Goal: Navigation & Orientation: Find specific page/section

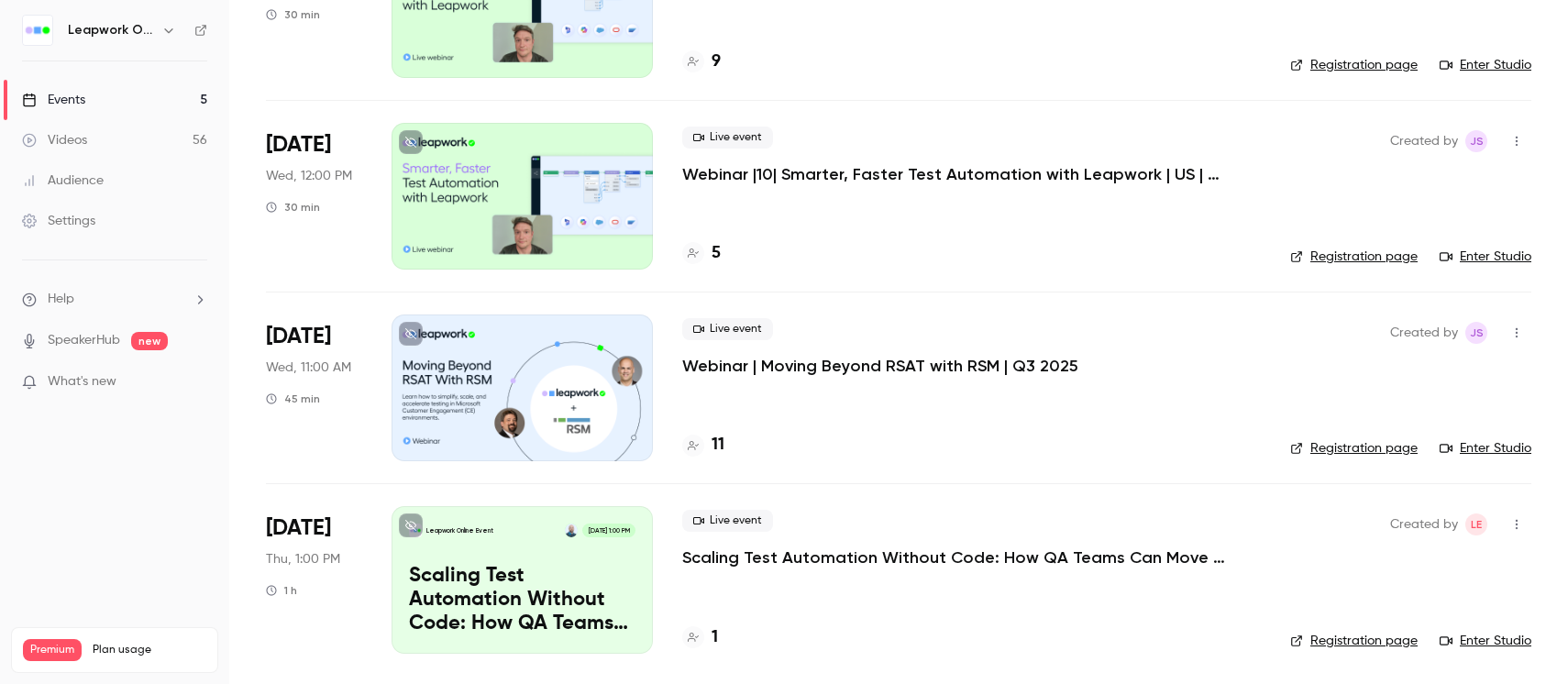
scroll to position [421, 0]
click at [164, 36] on icon "button" at bounding box center [168, 31] width 15 height 15
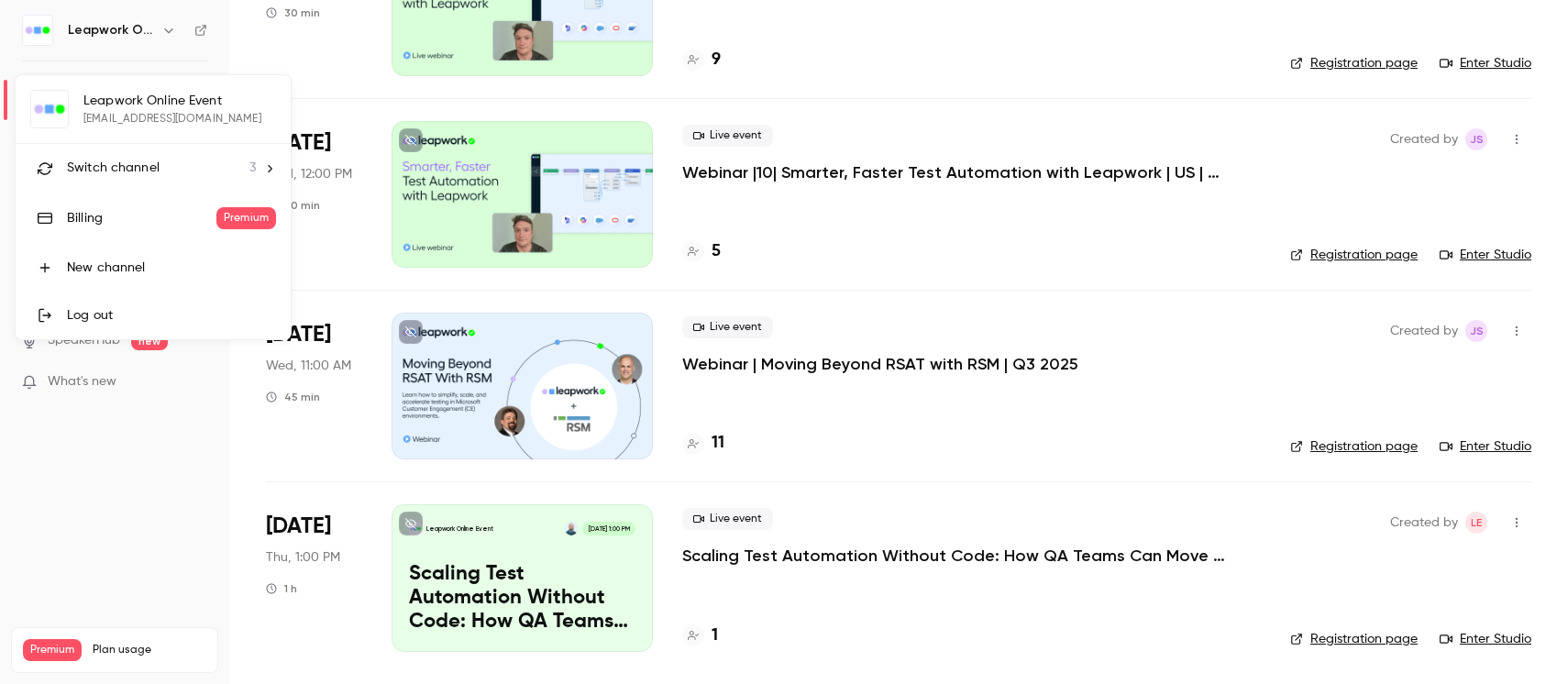
click at [196, 152] on li "Switch channel 3" at bounding box center [153, 168] width 275 height 48
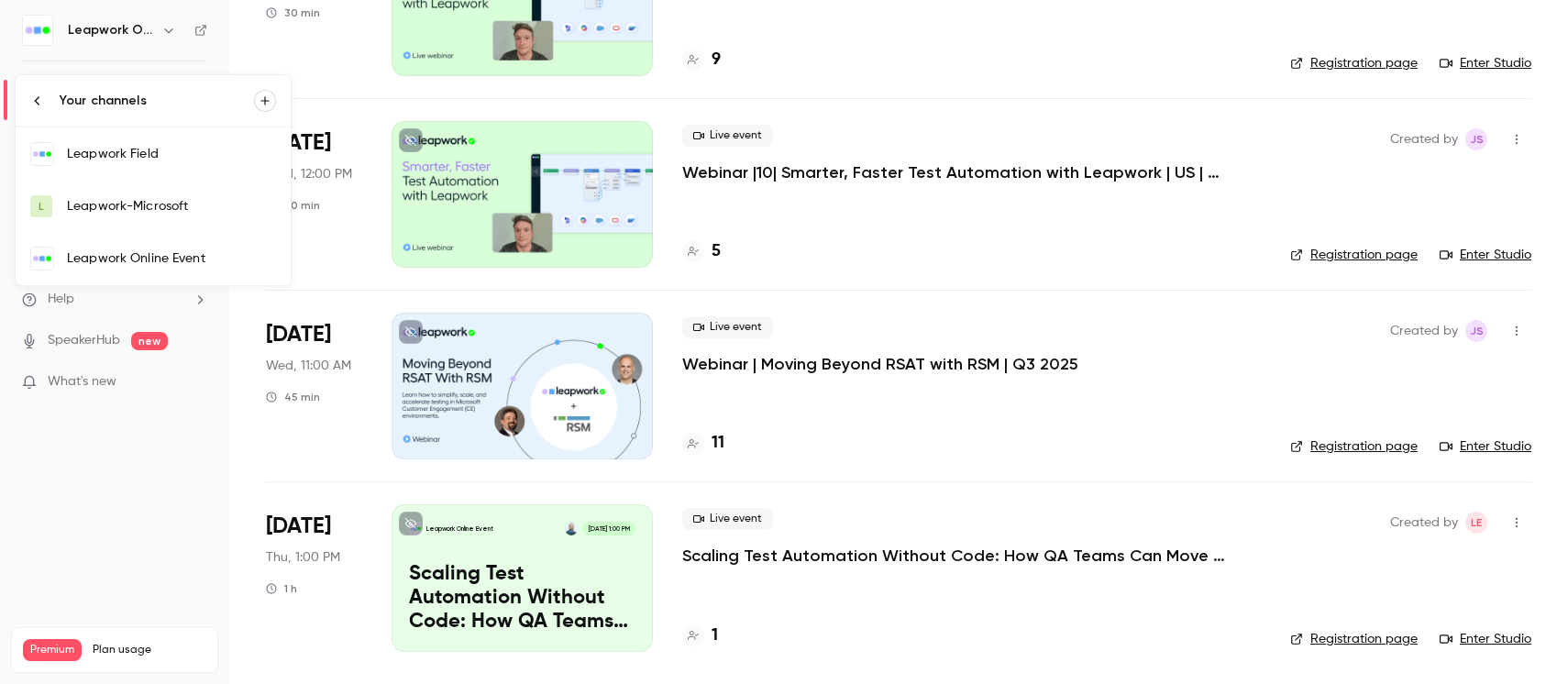
click at [168, 155] on div "Leapwork Field" at bounding box center [171, 154] width 209 height 19
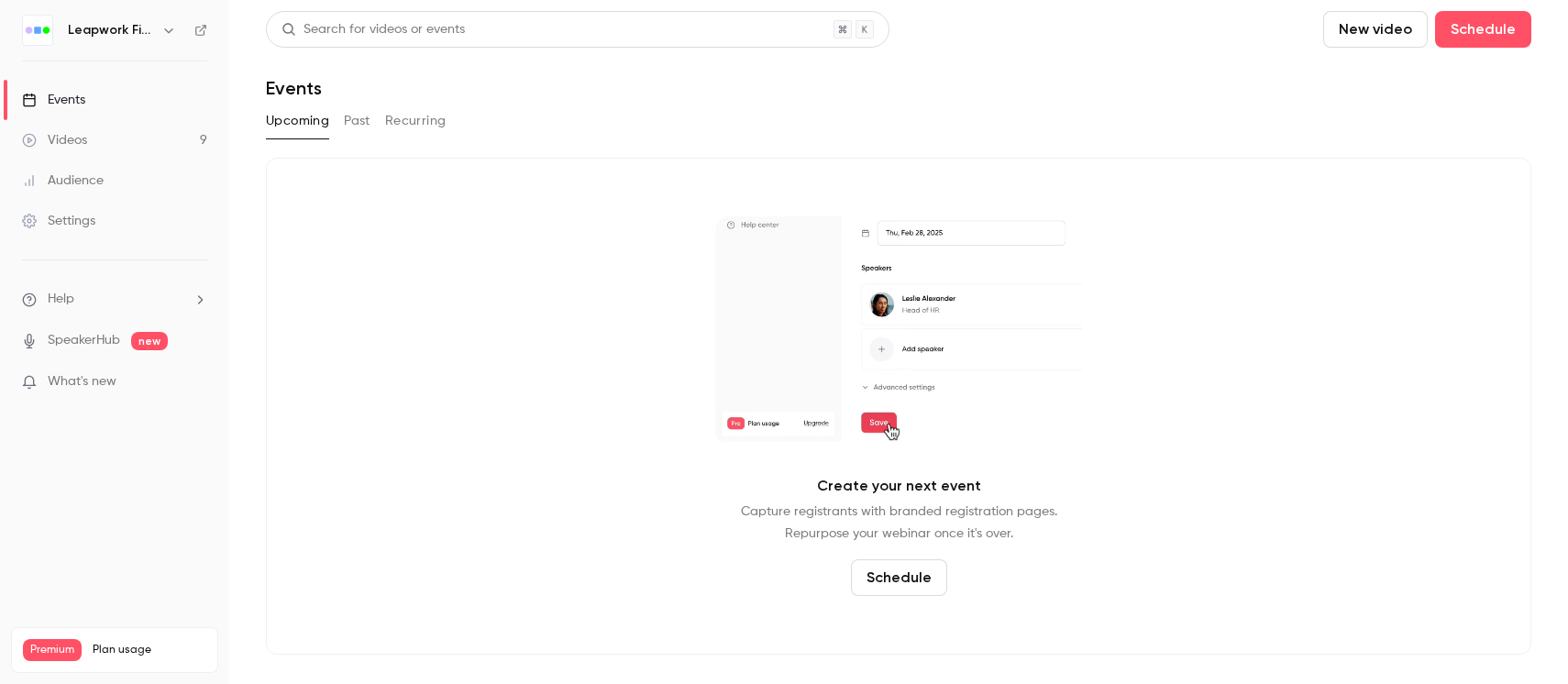
click at [99, 106] on link "Events" at bounding box center [115, 100] width 230 height 41
click at [74, 88] on link "Events" at bounding box center [115, 100] width 230 height 41
click at [70, 94] on div "Events" at bounding box center [54, 100] width 63 height 19
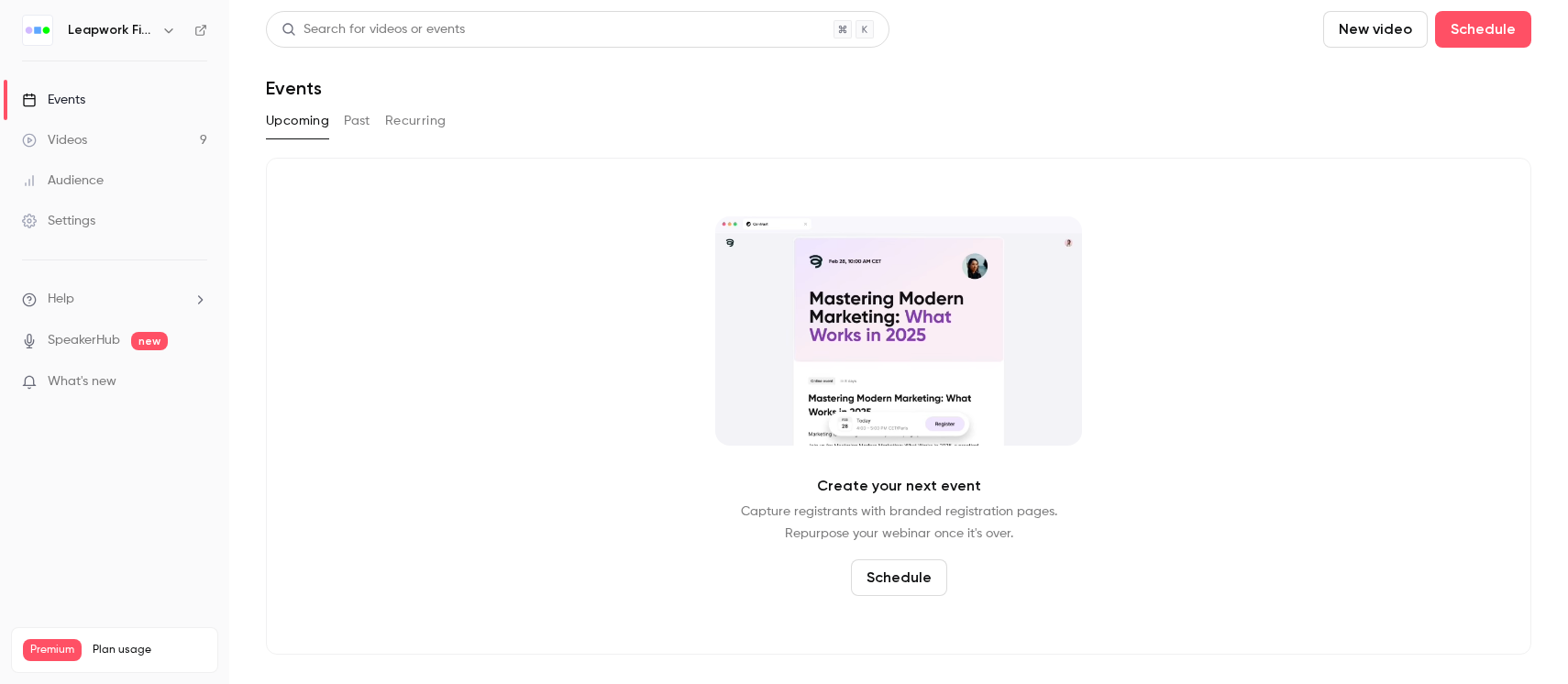
click at [98, 100] on link "Events" at bounding box center [115, 100] width 230 height 41
click at [170, 30] on icon "button" at bounding box center [168, 31] width 8 height 5
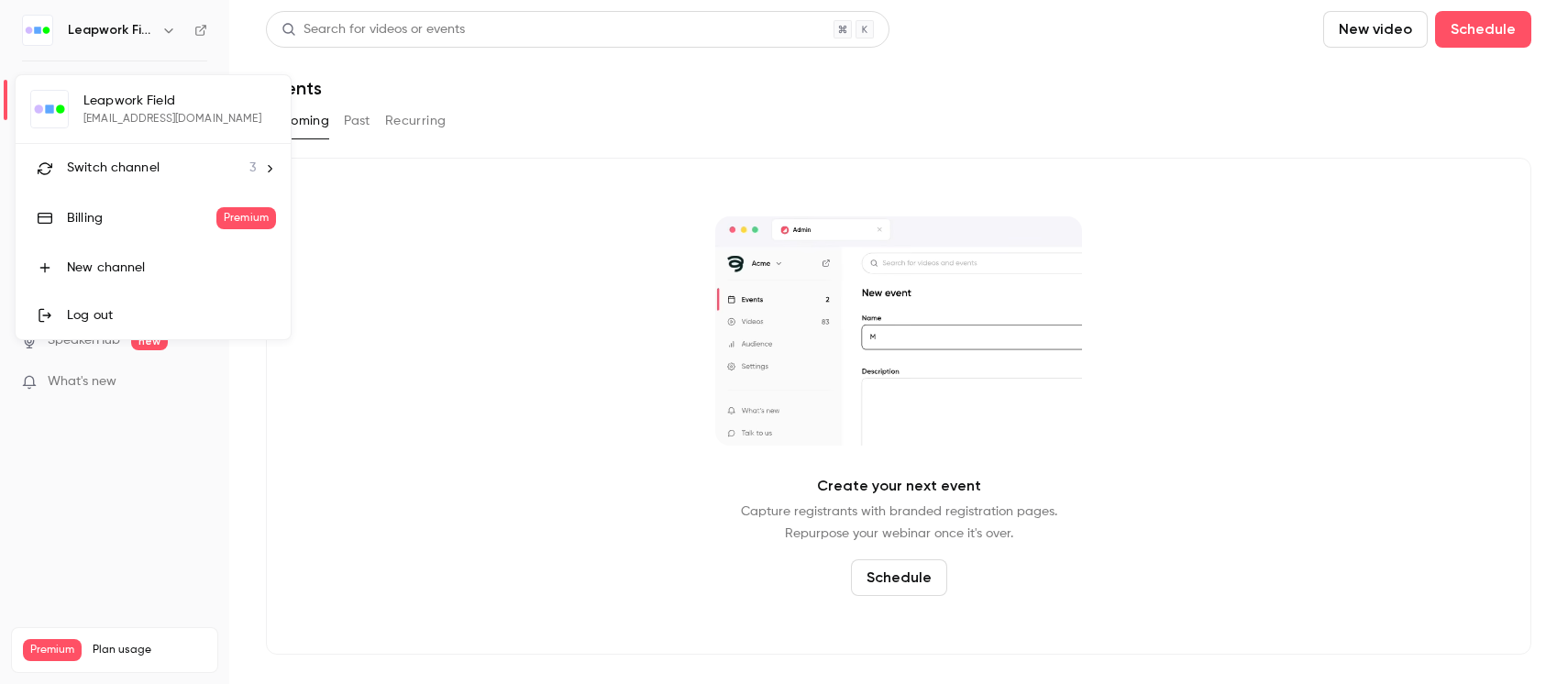
click at [146, 159] on span "Switch channel" at bounding box center [113, 168] width 93 height 19
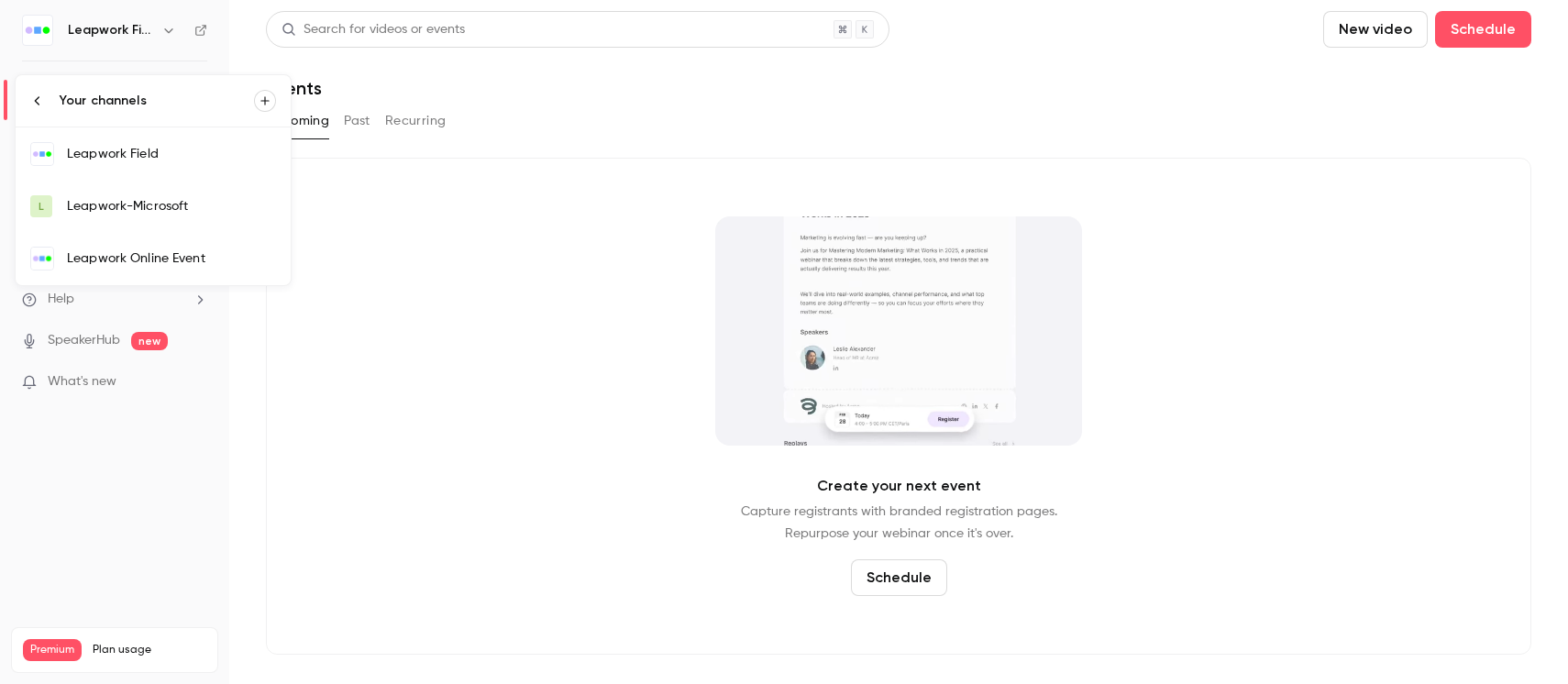
click at [143, 256] on div "Leapwork Online Event" at bounding box center [171, 258] width 209 height 19
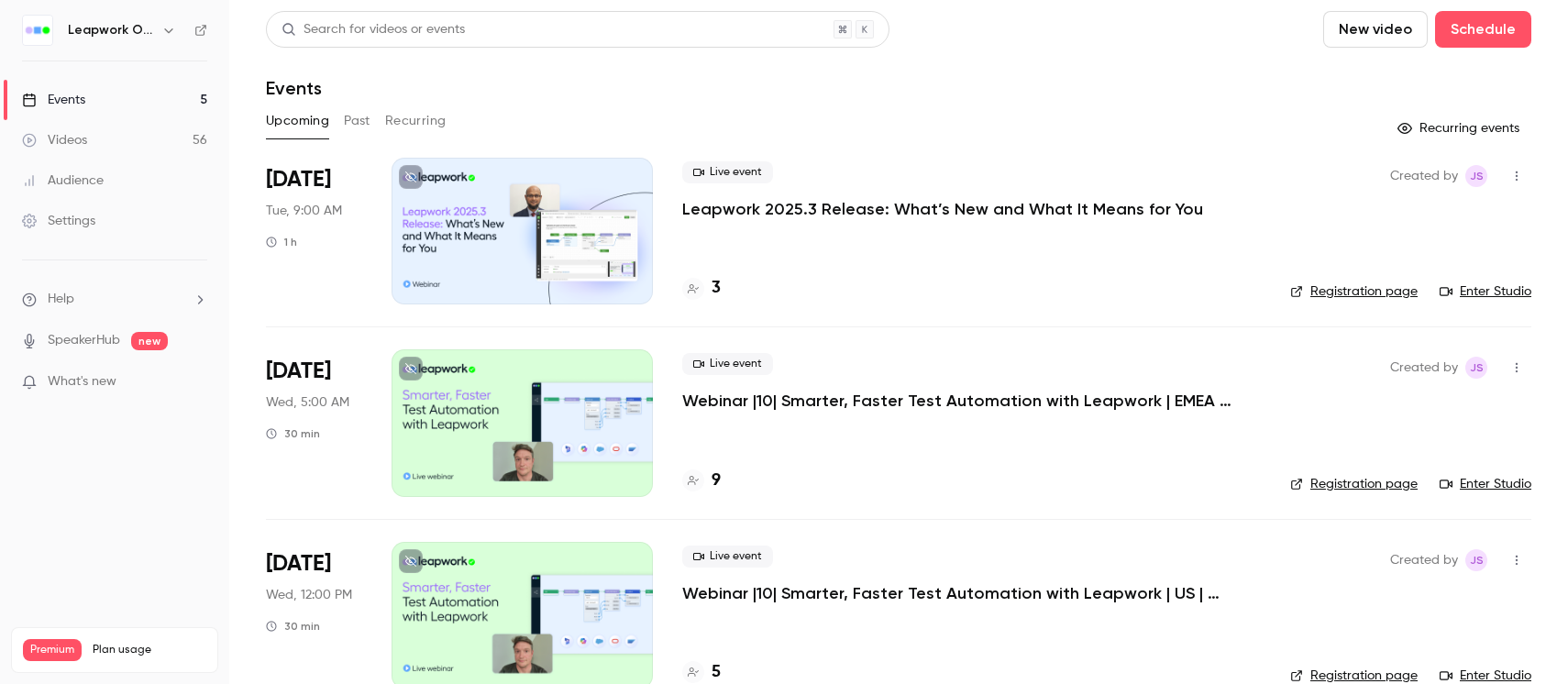
click at [351, 126] on button "Past" at bounding box center [356, 121] width 27 height 30
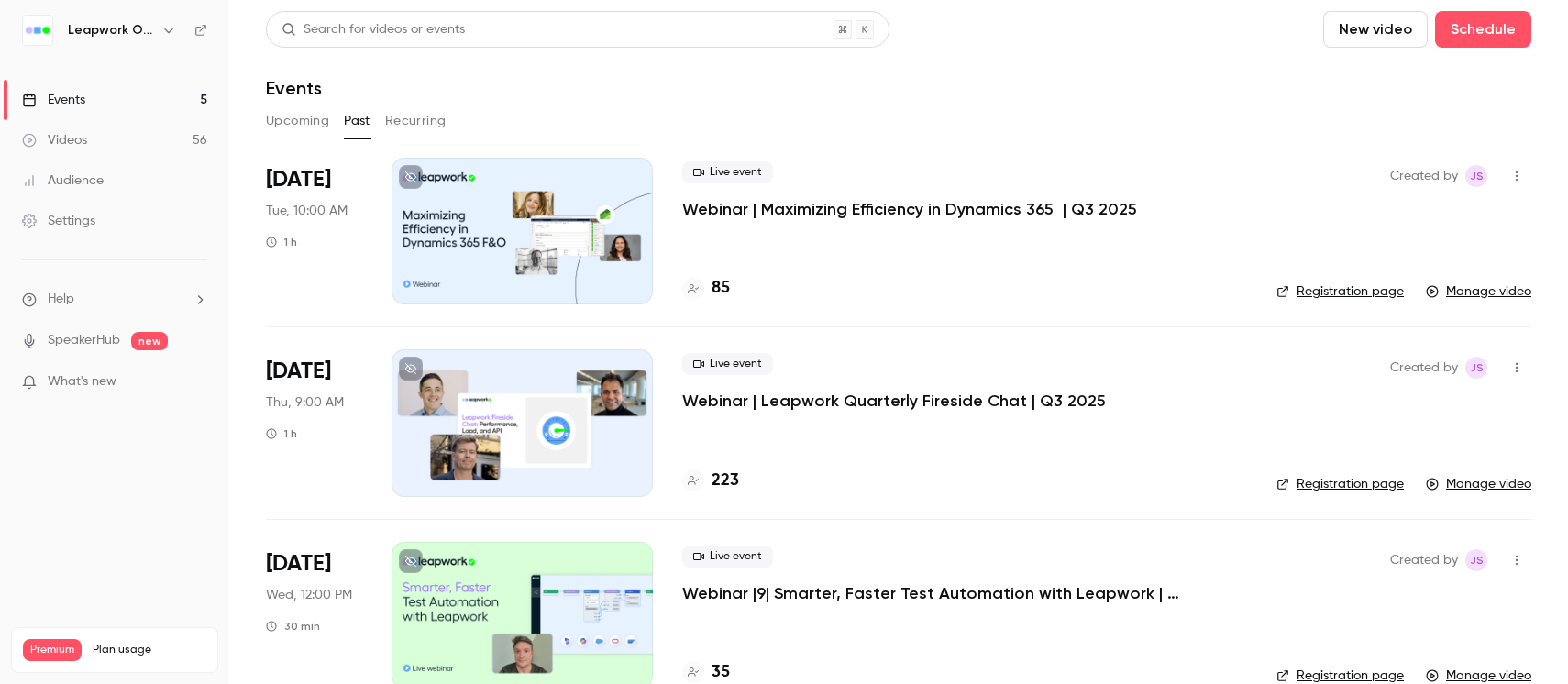
click at [326, 131] on button "Upcoming" at bounding box center [297, 121] width 63 height 30
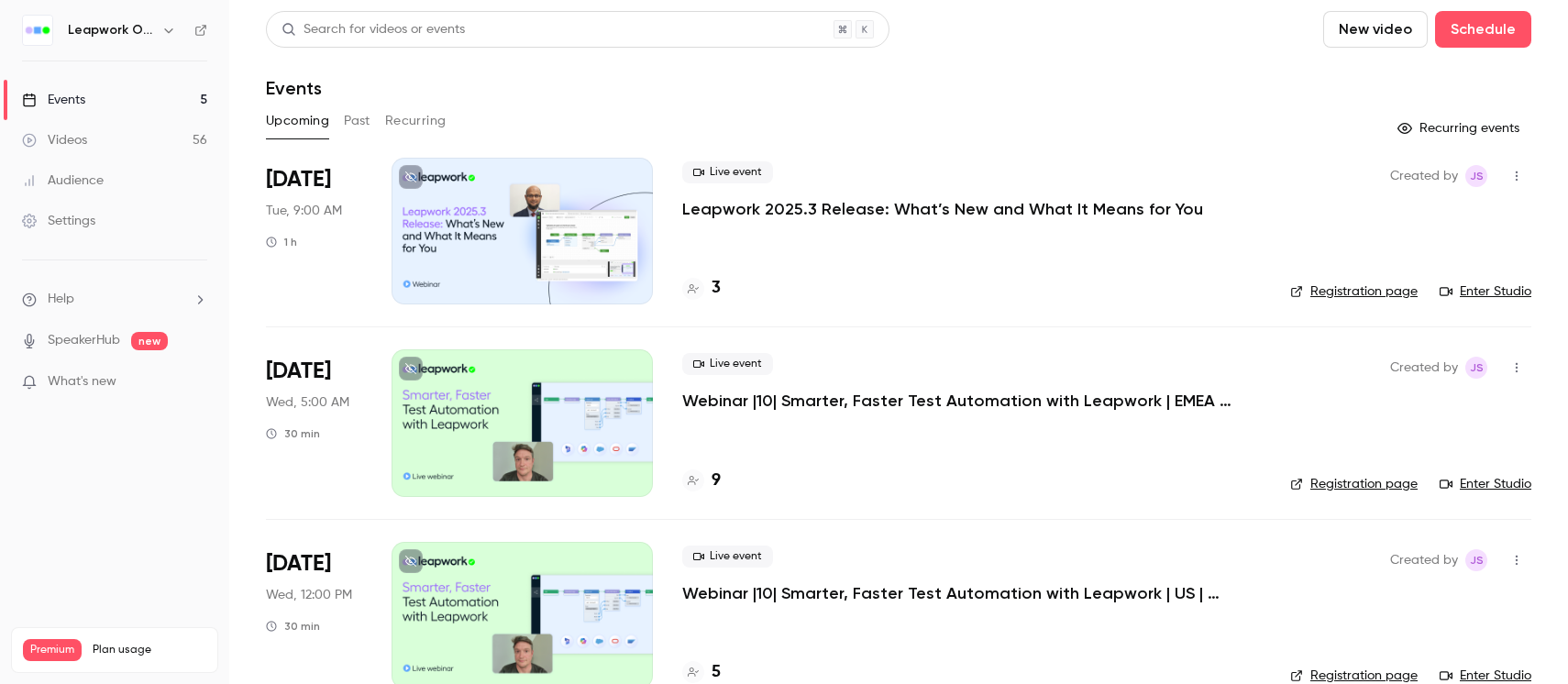
click at [121, 41] on div "Leapwork Online Event" at bounding box center [123, 31] width 112 height 22
click at [155, 34] on div "Leapwork Online Event" at bounding box center [123, 31] width 112 height 22
click at [168, 31] on icon "button" at bounding box center [168, 31] width 15 height 15
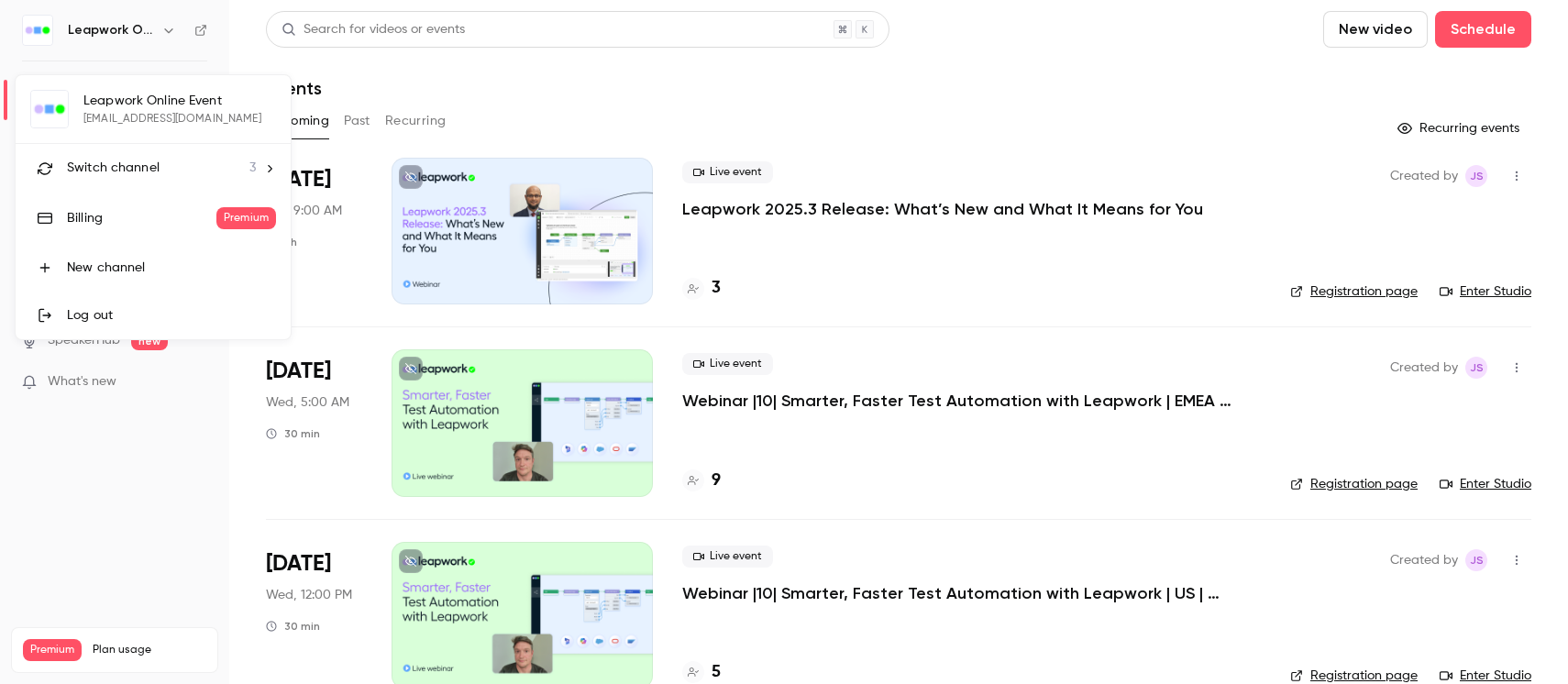
click at [265, 162] on icon at bounding box center [269, 168] width 13 height 13
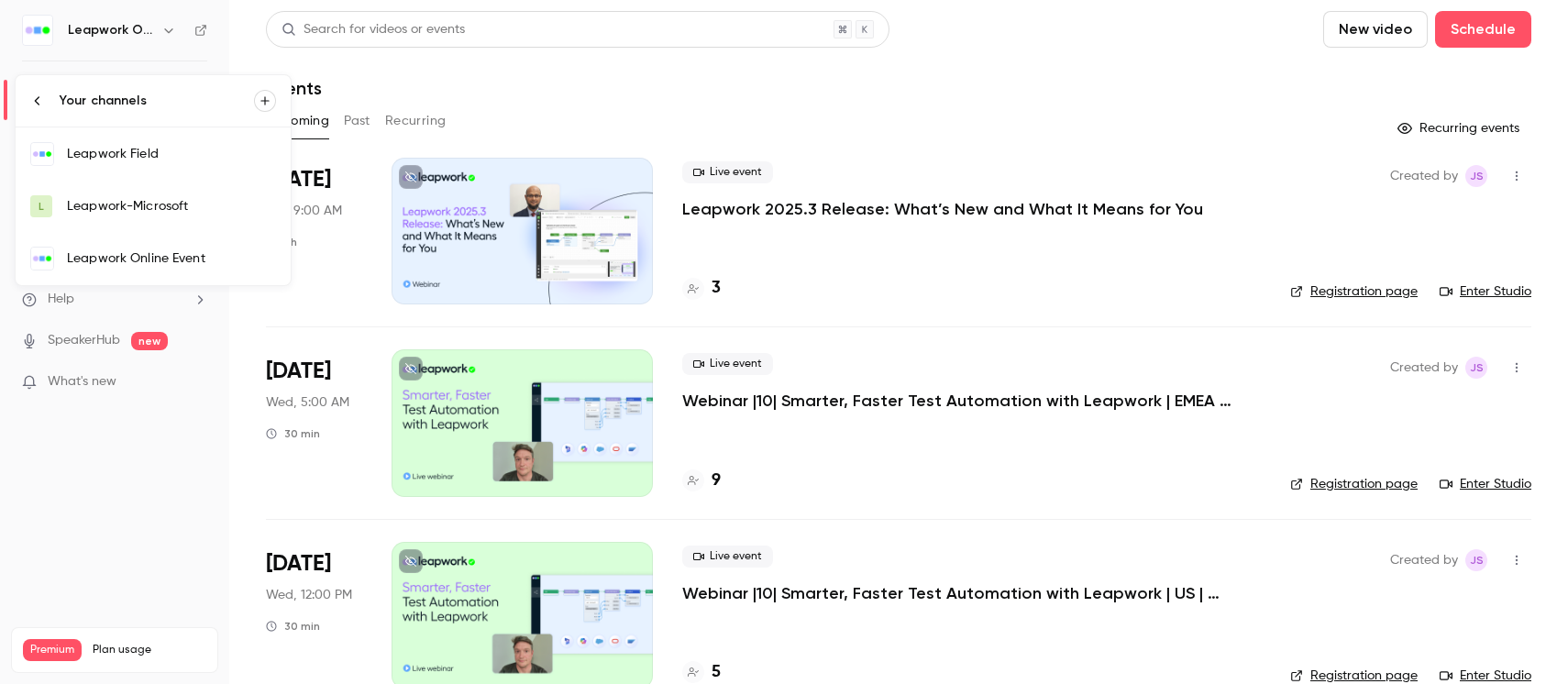
click at [160, 168] on link "Leapwork Field" at bounding box center [153, 154] width 275 height 53
